Goal: Transaction & Acquisition: Download file/media

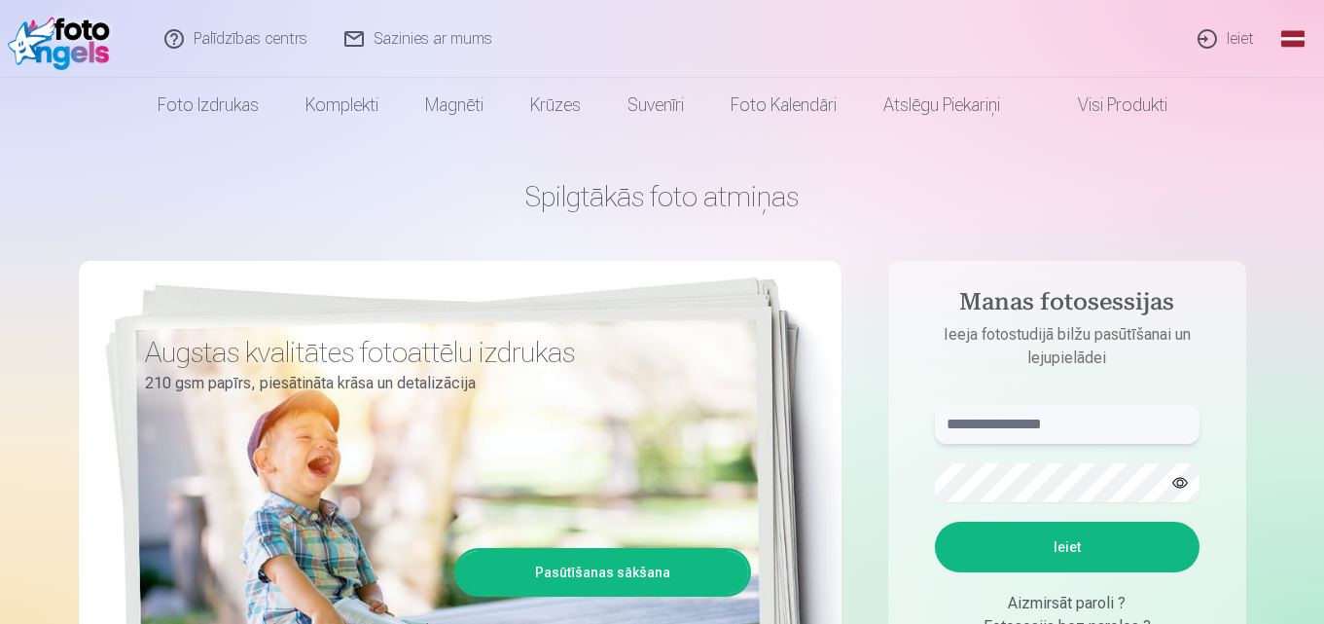
click at [1003, 422] on input "text" at bounding box center [1067, 424] width 265 height 39
type input "**********"
click at [935, 521] on button "Ieiet" at bounding box center [1067, 546] width 265 height 51
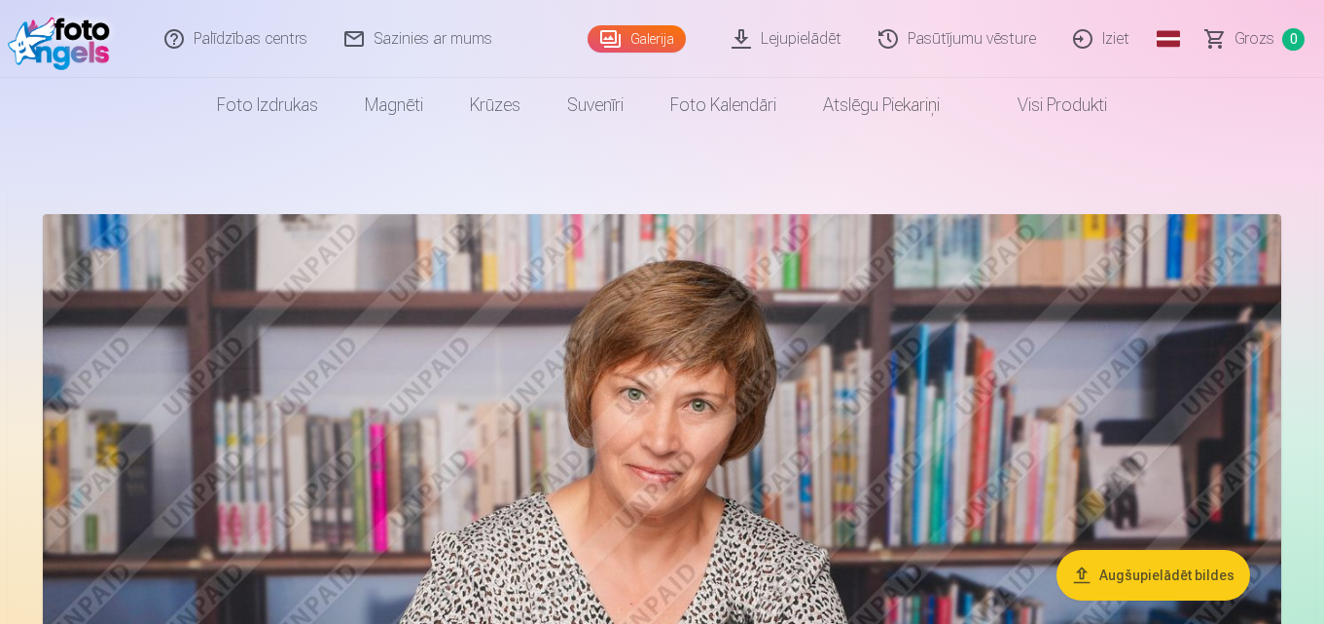
click at [1158, 576] on button "Augšupielādēt bildes" at bounding box center [1153, 575] width 194 height 51
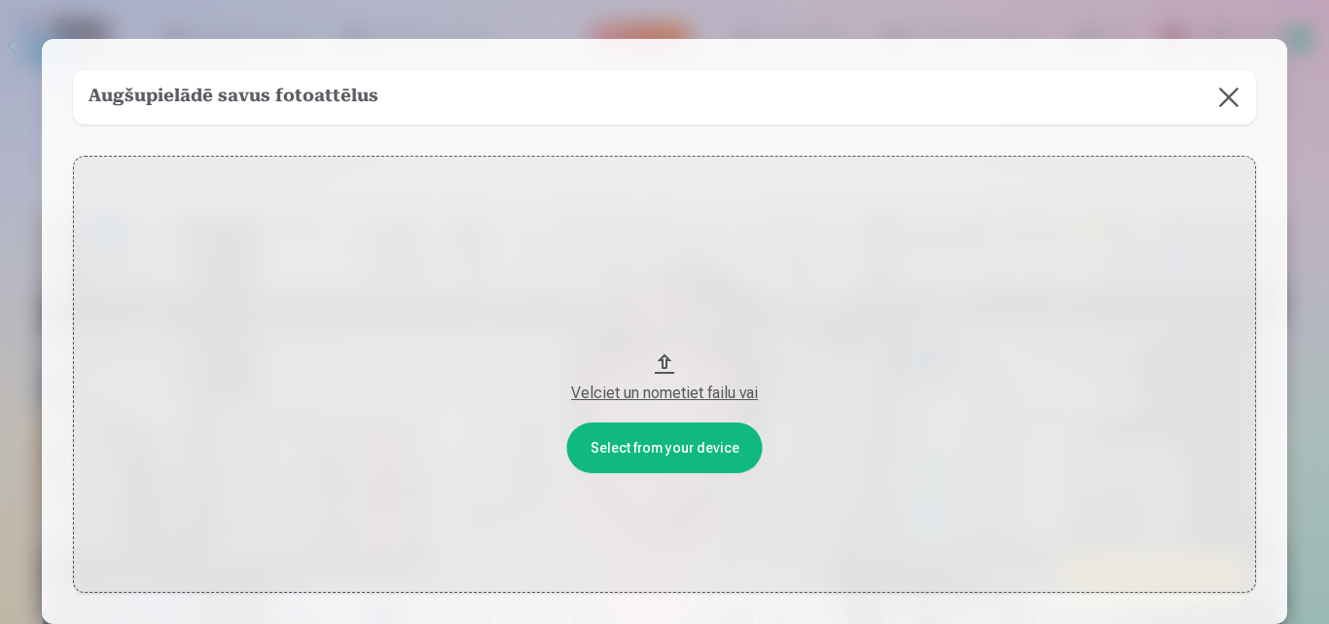
drag, startPoint x: 659, startPoint y: 364, endPoint x: 672, endPoint y: 243, distance: 121.3
click at [672, 243] on button "Velciet un nometiet failu vai" at bounding box center [664, 374] width 1183 height 437
drag, startPoint x: 664, startPoint y: 369, endPoint x: 659, endPoint y: 289, distance: 80.0
click at [659, 289] on button "Velciet un nometiet failu vai" at bounding box center [664, 374] width 1183 height 437
click at [1224, 95] on button at bounding box center [1228, 97] width 54 height 54
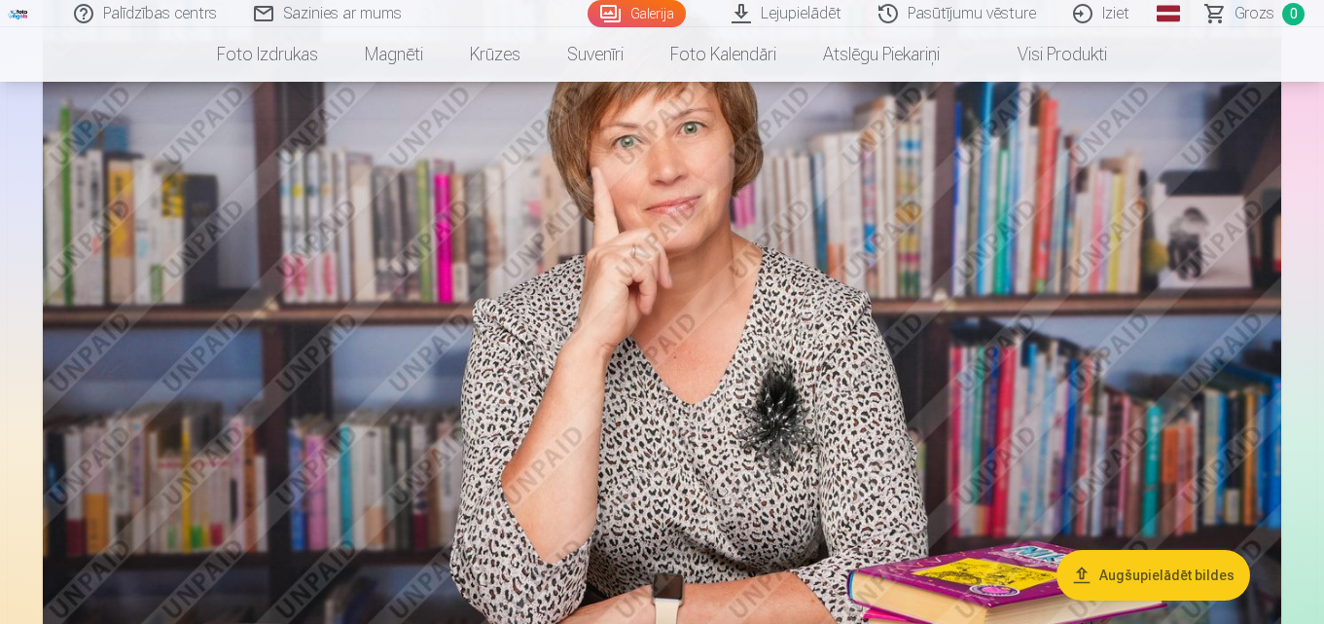
scroll to position [1848, 0]
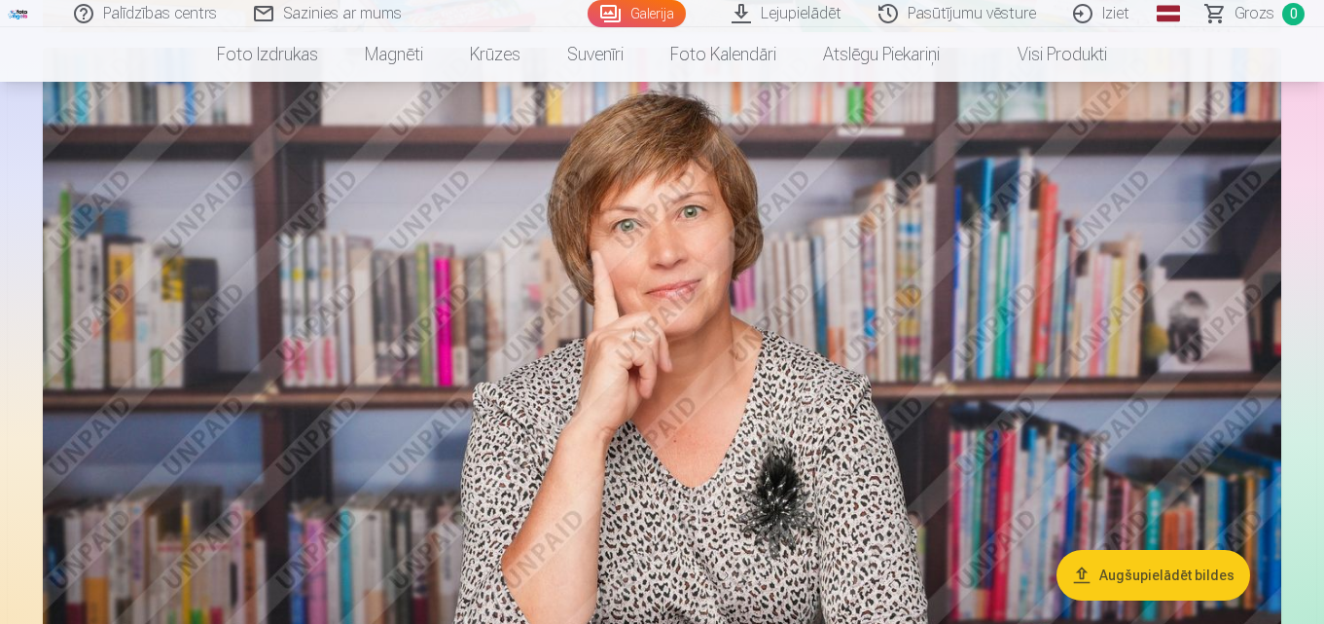
click at [750, 18] on link "Lejupielādēt" at bounding box center [787, 13] width 147 height 27
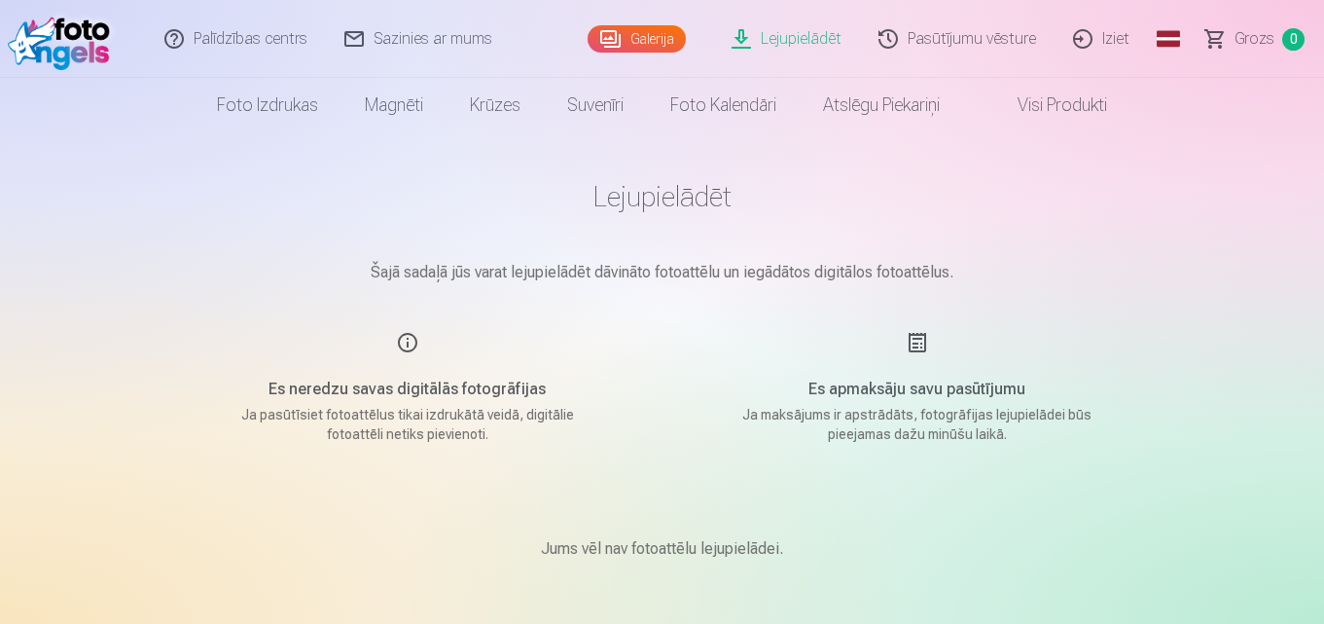
click at [642, 42] on link "Galerija" at bounding box center [637, 38] width 98 height 27
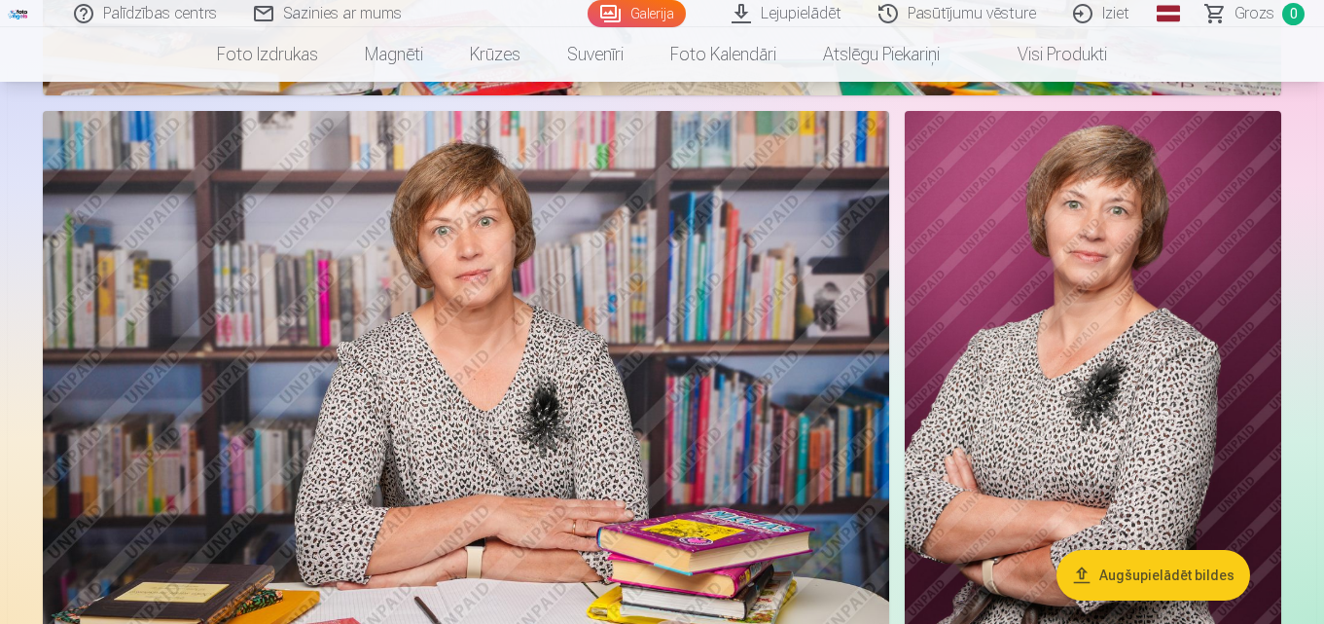
scroll to position [2626, 0]
click at [745, 18] on link "Lejupielādēt" at bounding box center [787, 13] width 147 height 27
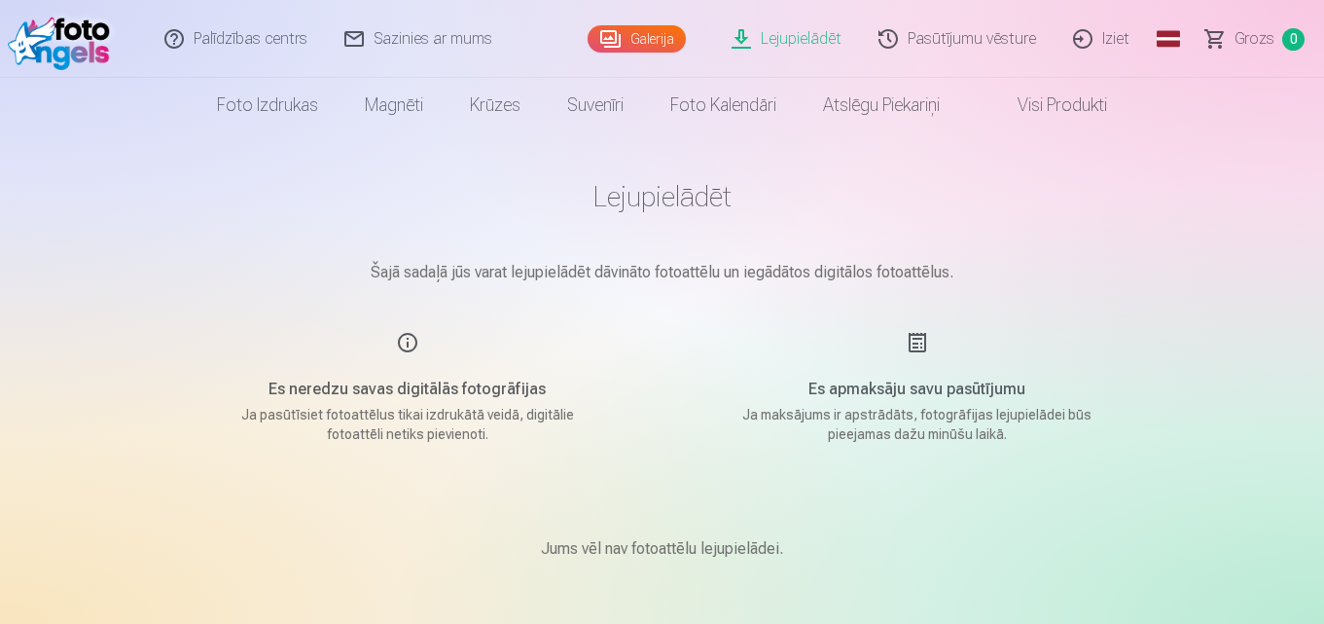
click at [1114, 36] on link "Iziet" at bounding box center [1101, 39] width 93 height 78
